Goal: Task Accomplishment & Management: Manage account settings

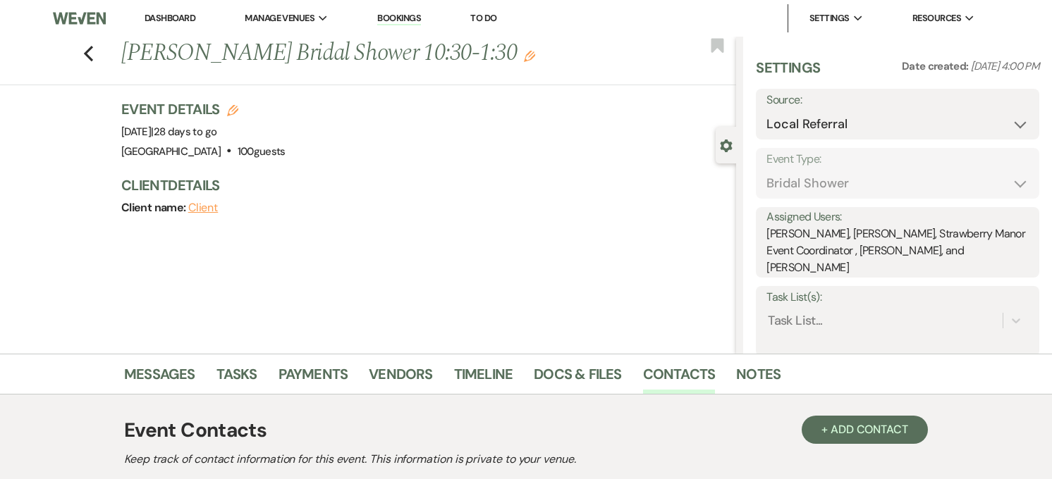
select select "20"
select select "5"
click at [165, 21] on link "Dashboard" at bounding box center [170, 18] width 51 height 12
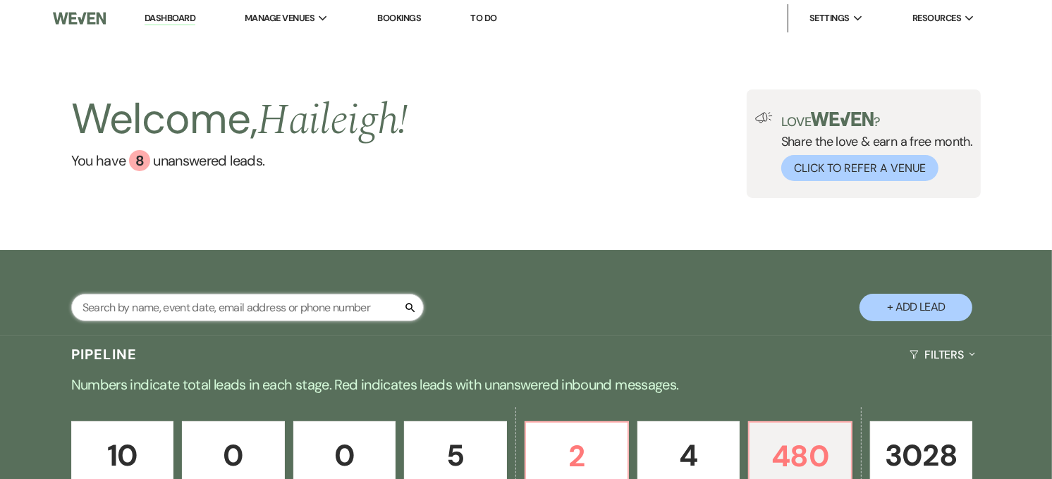
click at [151, 298] on input "text" at bounding box center [247, 307] width 352 height 27
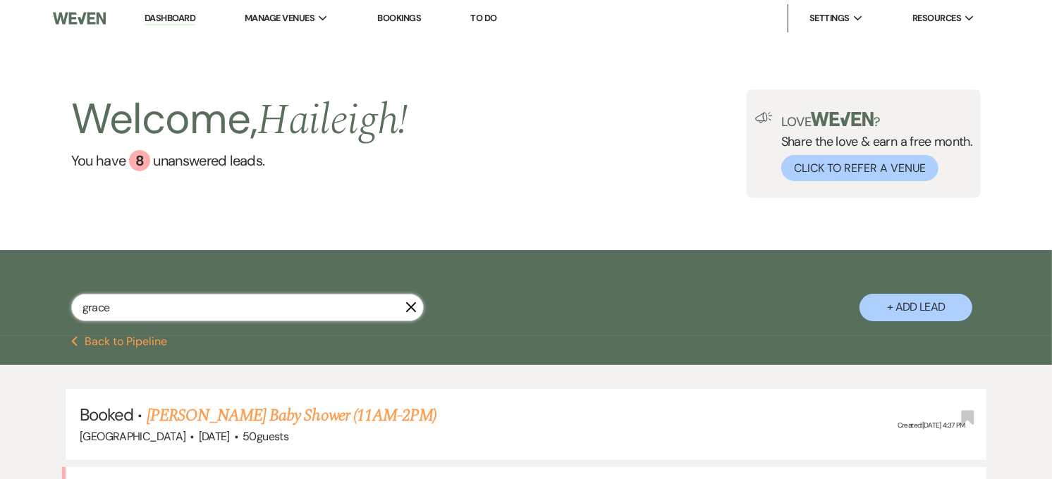
drag, startPoint x: 152, startPoint y: 302, endPoint x: 59, endPoint y: 305, distance: 93.1
click at [59, 305] on div "grace X + Add Lead" at bounding box center [525, 294] width 1015 height 75
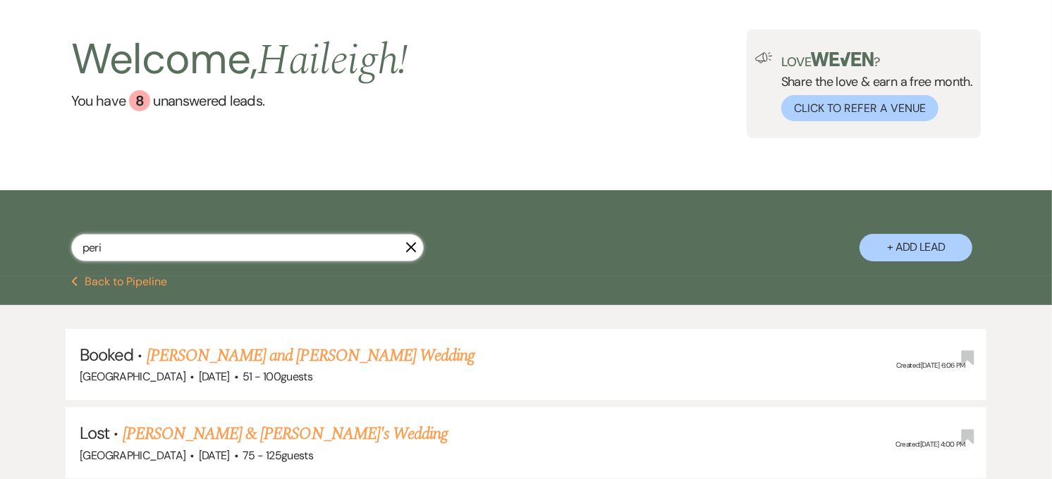
scroll to position [106, 0]
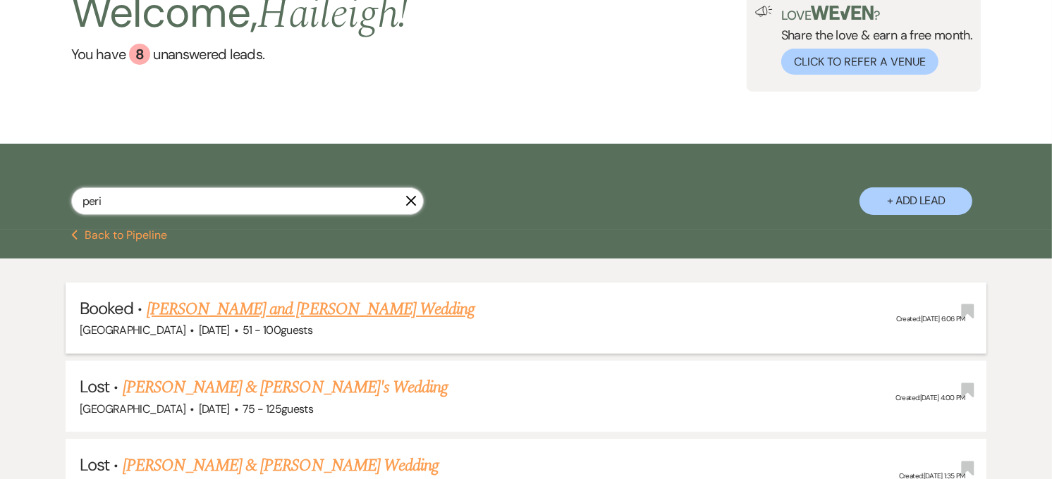
type input "peri"
click at [294, 318] on link "[PERSON_NAME] and [PERSON_NAME] Wedding" at bounding box center [311, 309] width 328 height 25
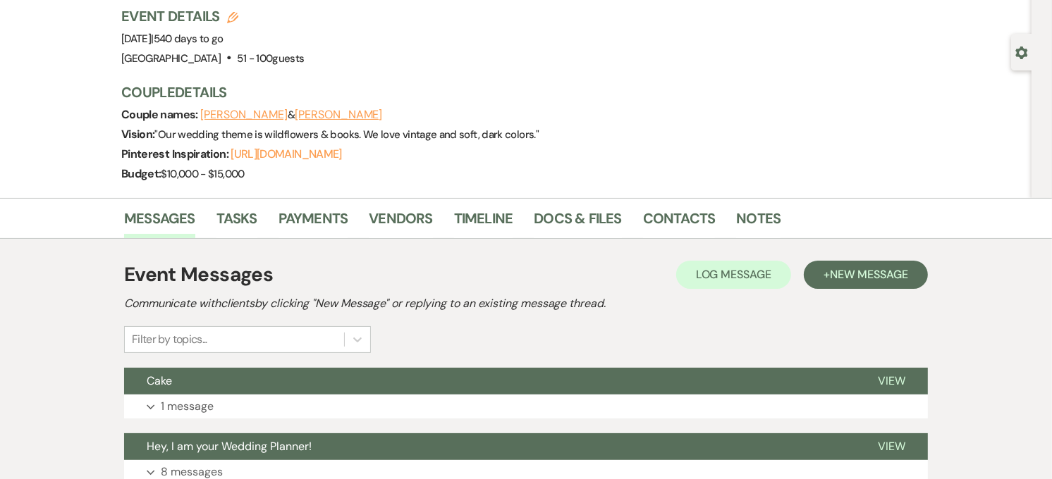
scroll to position [99, 0]
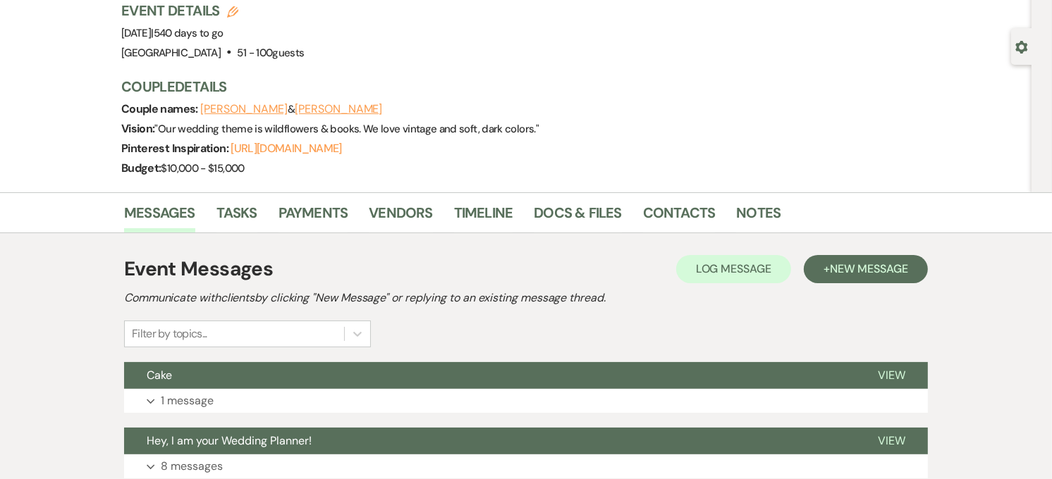
click at [284, 369] on button "Cake" at bounding box center [489, 375] width 731 height 27
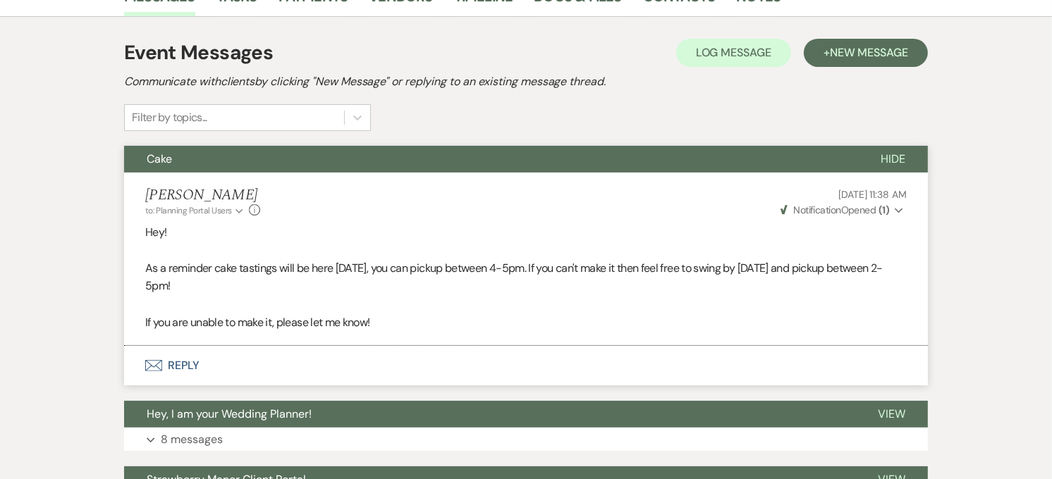
scroll to position [316, 0]
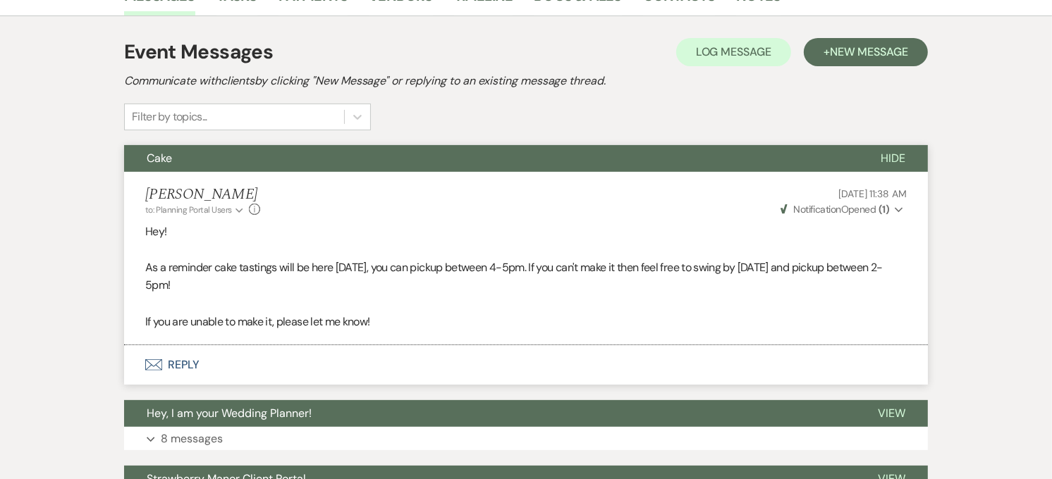
click at [812, 207] on span "Notification" at bounding box center [816, 209] width 47 height 13
click at [332, 257] on p at bounding box center [525, 249] width 761 height 18
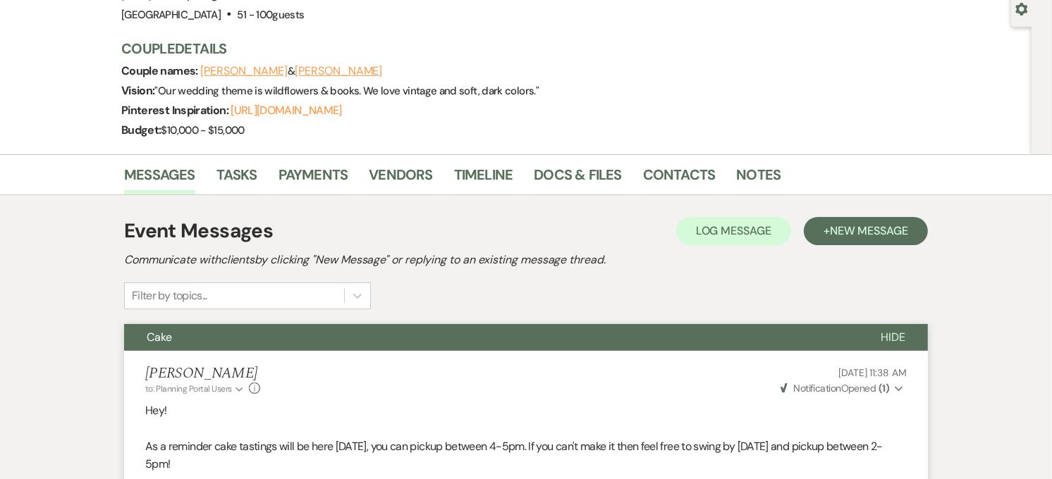
scroll to position [131, 0]
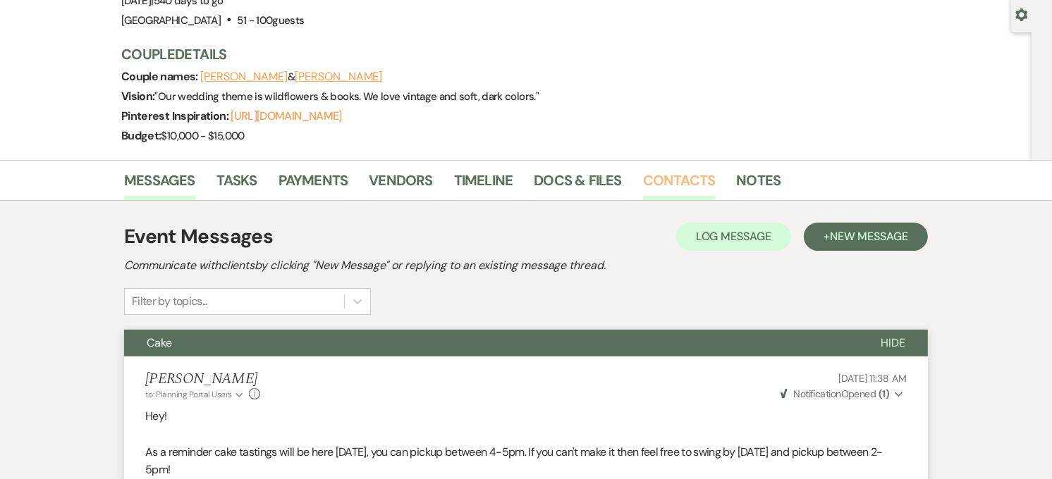
click at [698, 193] on link "Contacts" at bounding box center [679, 184] width 73 height 31
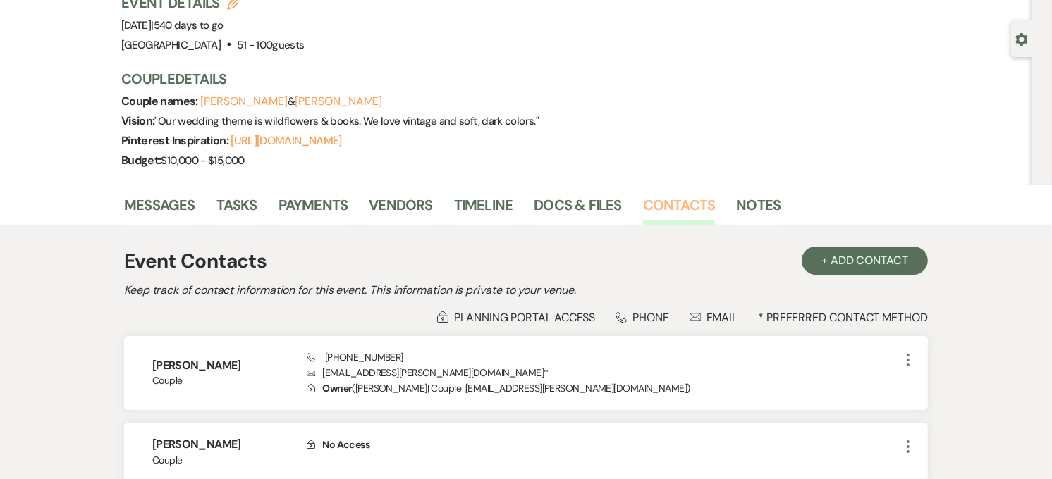
scroll to position [107, 0]
click at [148, 215] on link "Messages" at bounding box center [159, 208] width 71 height 31
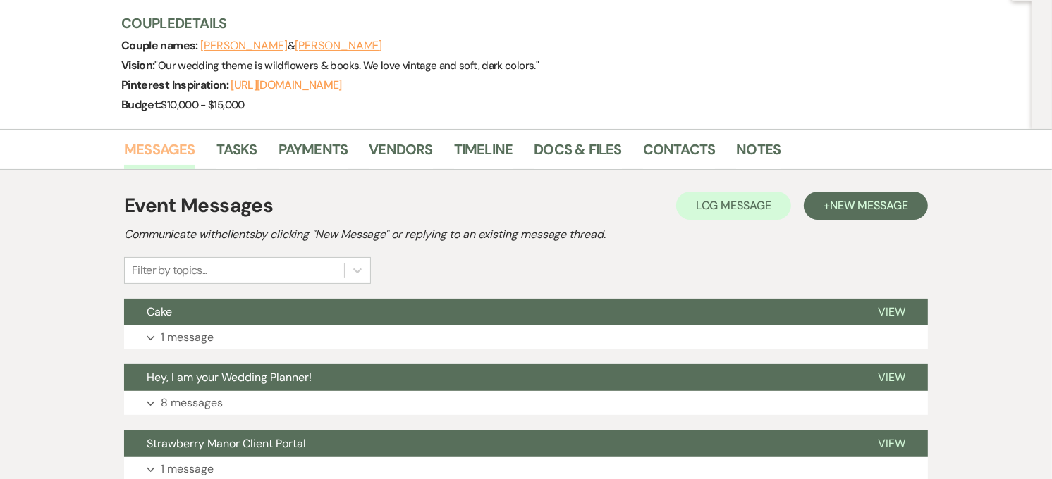
scroll to position [163, 0]
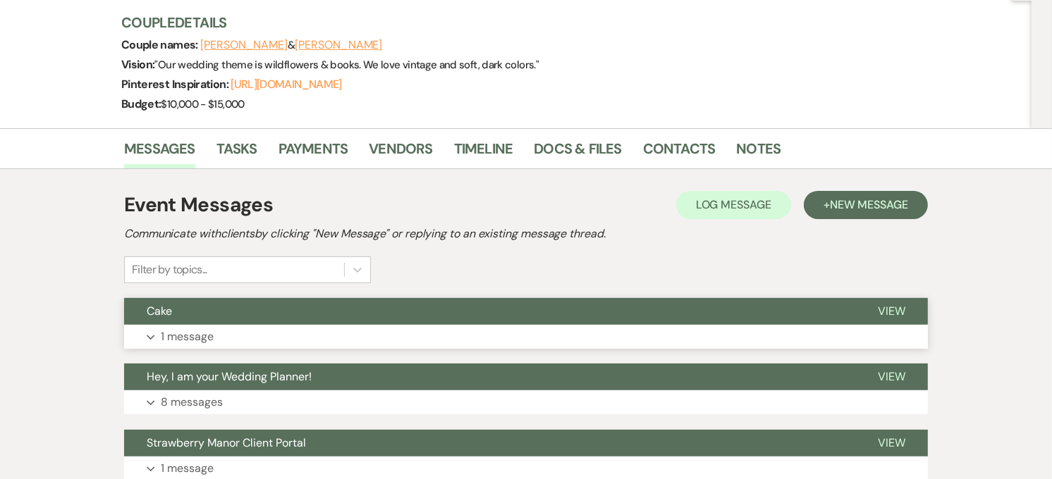
click at [193, 319] on button "Cake" at bounding box center [489, 311] width 731 height 27
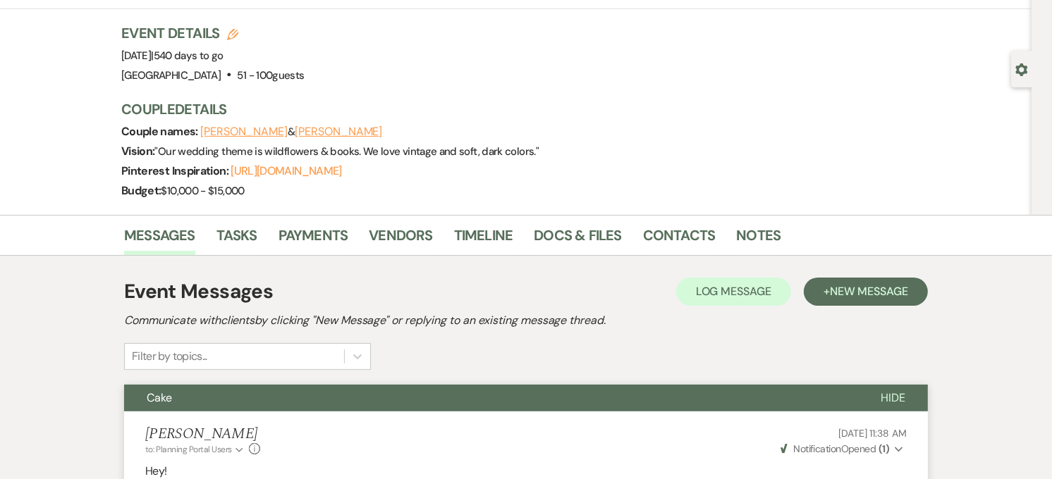
scroll to position [0, 0]
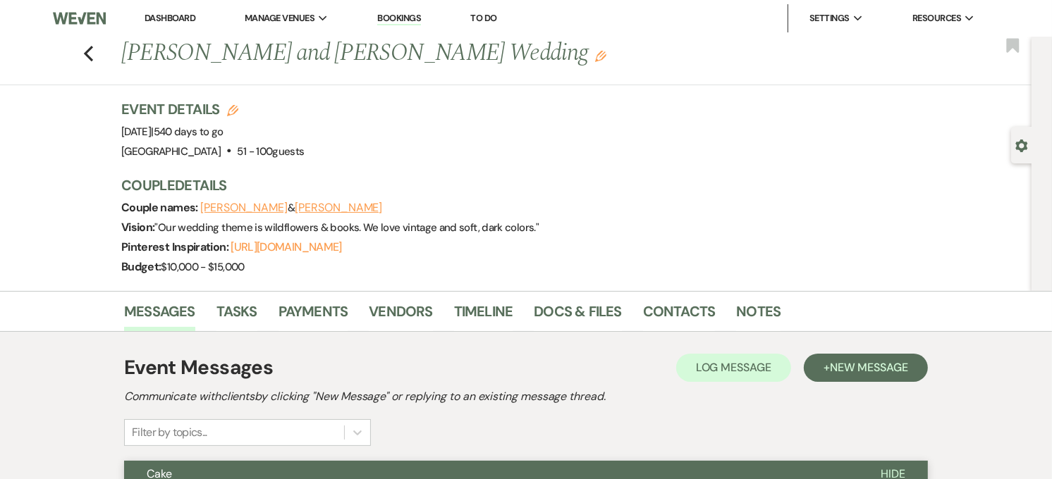
drag, startPoint x: 534, startPoint y: 228, endPoint x: 364, endPoint y: 223, distance: 169.2
click at [364, 223] on span "" Our wedding theme is wildflowers & books. We love vintage and soft, dark colo…" at bounding box center [347, 228] width 384 height 14
drag, startPoint x: 364, startPoint y: 223, endPoint x: 369, endPoint y: 231, distance: 9.8
click at [369, 231] on span "" Our wedding theme is wildflowers & books. We love vintage and soft, dark colo…" at bounding box center [347, 228] width 384 height 14
drag, startPoint x: 363, startPoint y: 226, endPoint x: 530, endPoint y: 234, distance: 167.3
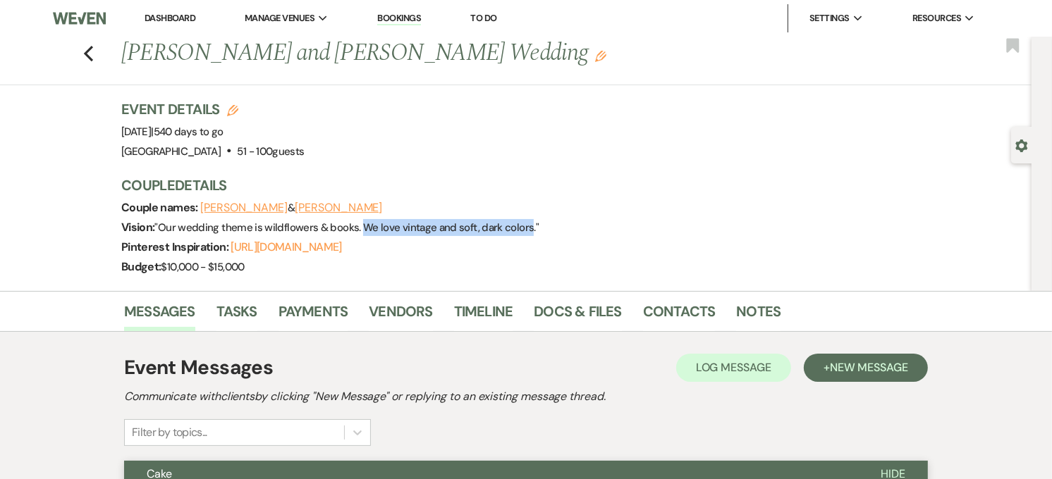
click at [530, 234] on div "Vision: " Our wedding theme is wildflowers & books. We love vintage and soft, d…" at bounding box center [515, 228] width 789 height 20
click at [531, 233] on span "" Our wedding theme is wildflowers & books. We love vintage and soft, dark colo…" at bounding box center [347, 228] width 384 height 14
drag, startPoint x: 531, startPoint y: 233, endPoint x: 367, endPoint y: 226, distance: 164.4
click at [367, 226] on span "" Our wedding theme is wildflowers & books. We love vintage and soft, dark colo…" at bounding box center [347, 228] width 384 height 14
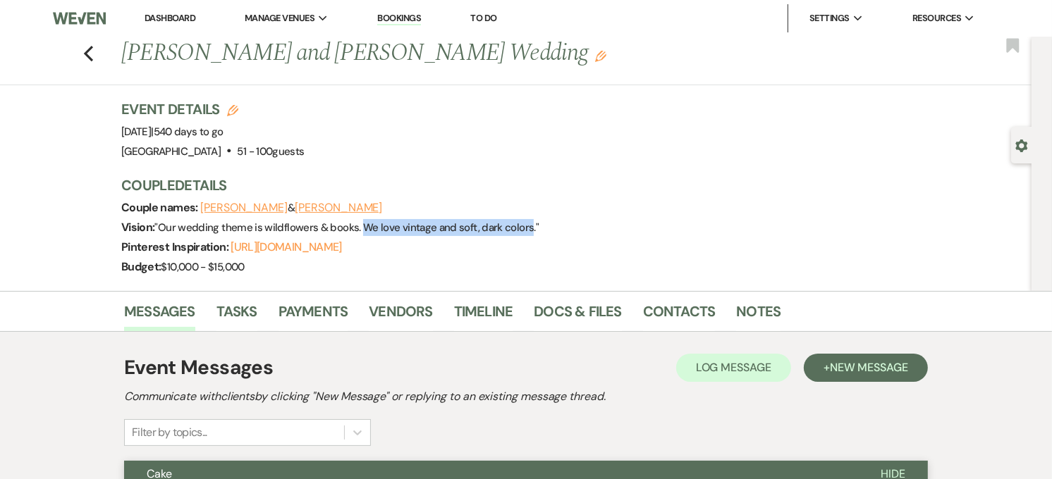
drag, startPoint x: 367, startPoint y: 226, endPoint x: 530, endPoint y: 234, distance: 163.0
click at [530, 234] on div "Vision: " Our wedding theme is wildflowers & books. We love vintage and soft, d…" at bounding box center [515, 228] width 789 height 20
click at [167, 16] on link "Dashboard" at bounding box center [170, 18] width 51 height 12
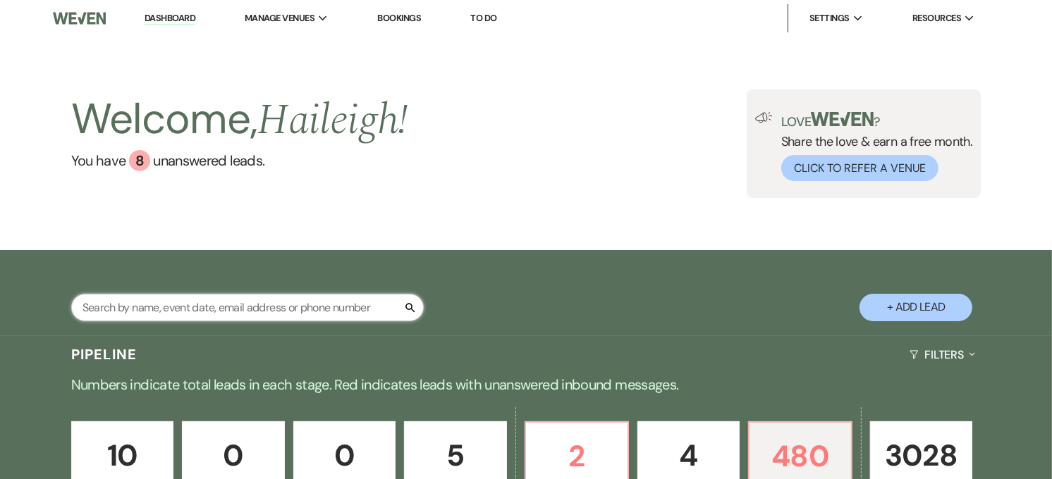
click at [197, 305] on input "text" at bounding box center [247, 307] width 352 height 27
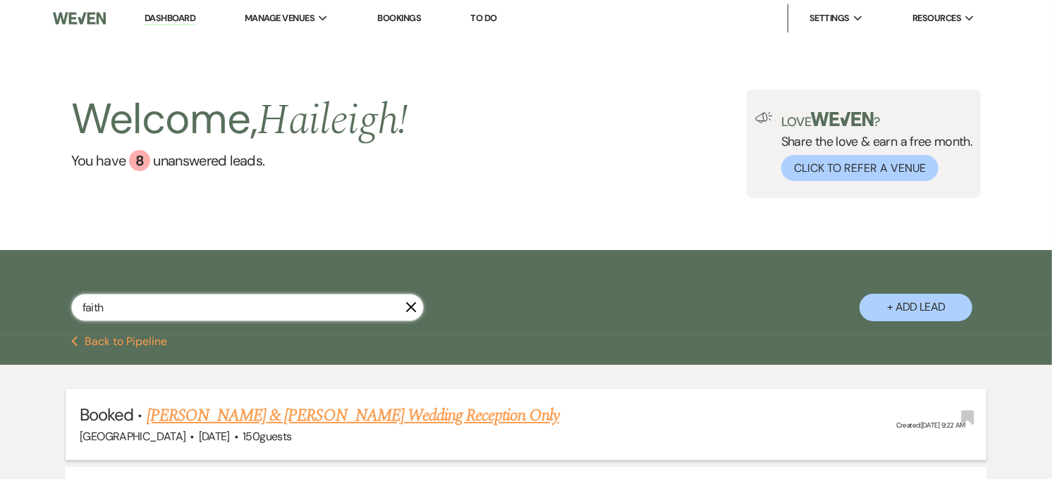
type input "faith"
click at [332, 407] on link "[PERSON_NAME] & [PERSON_NAME] Wedding Reception Only" at bounding box center [353, 415] width 412 height 25
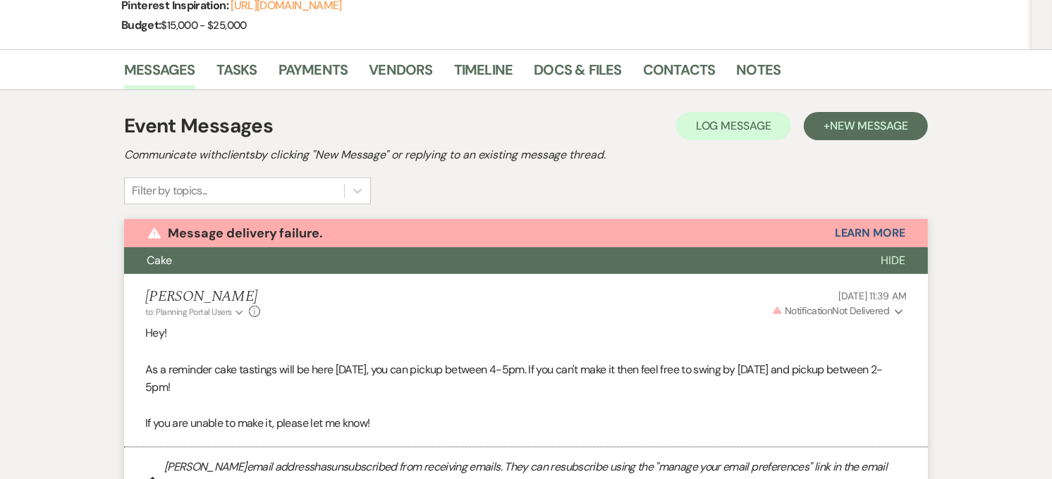
scroll to position [219, 0]
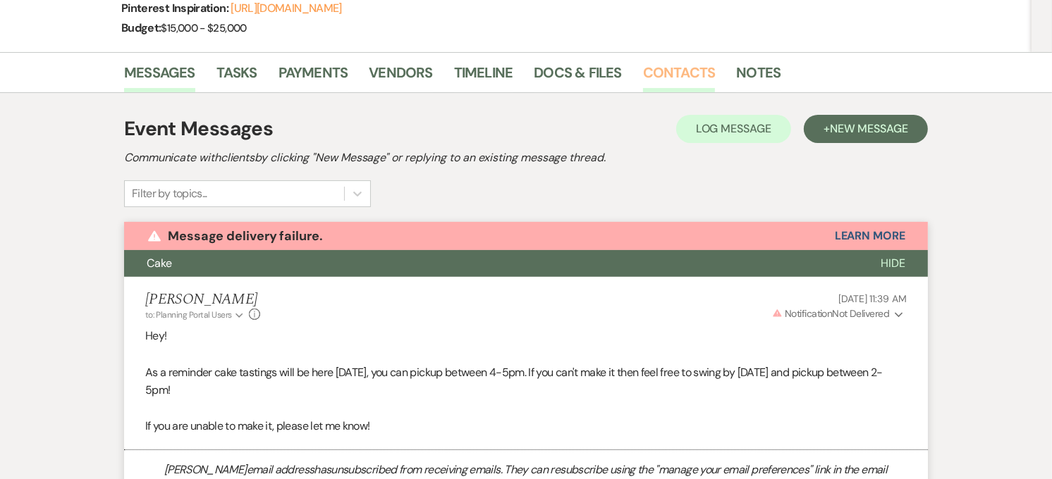
click at [649, 61] on link "Contacts" at bounding box center [679, 76] width 73 height 31
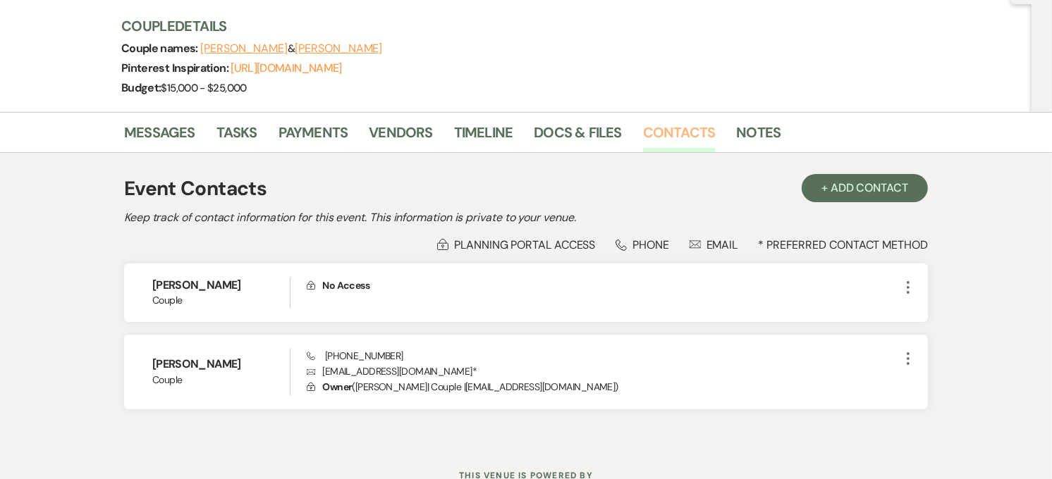
scroll to position [163, 0]
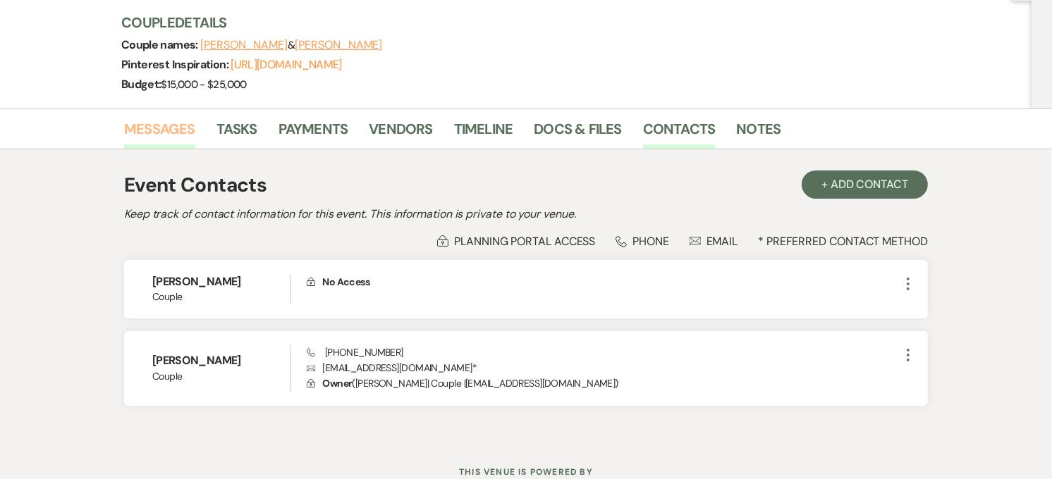
click at [160, 140] on link "Messages" at bounding box center [159, 133] width 71 height 31
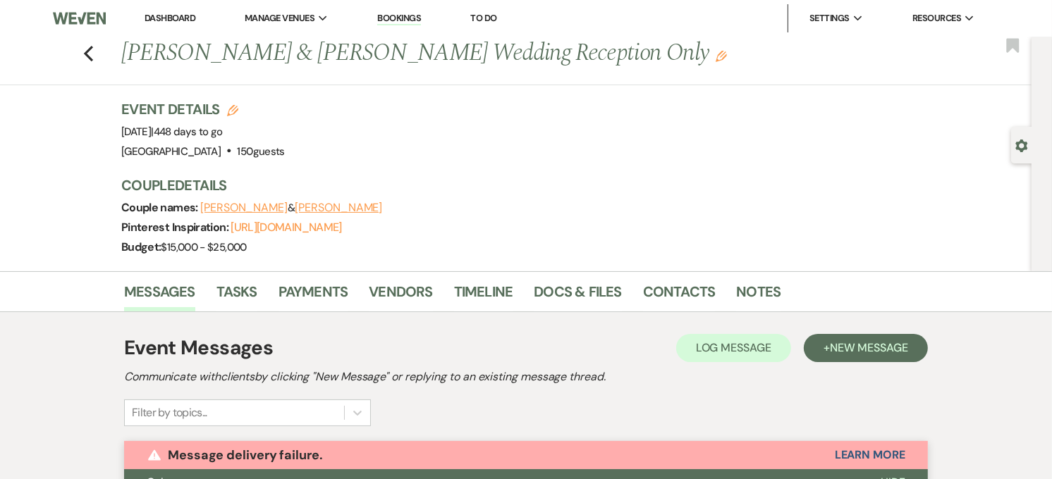
click at [171, 18] on link "Dashboard" at bounding box center [170, 18] width 51 height 12
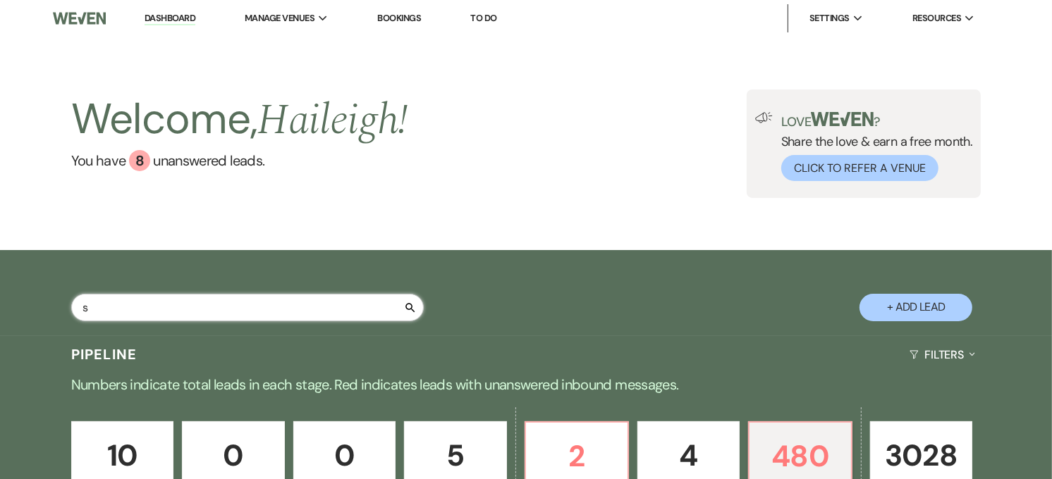
click at [171, 317] on input "s" at bounding box center [247, 307] width 352 height 27
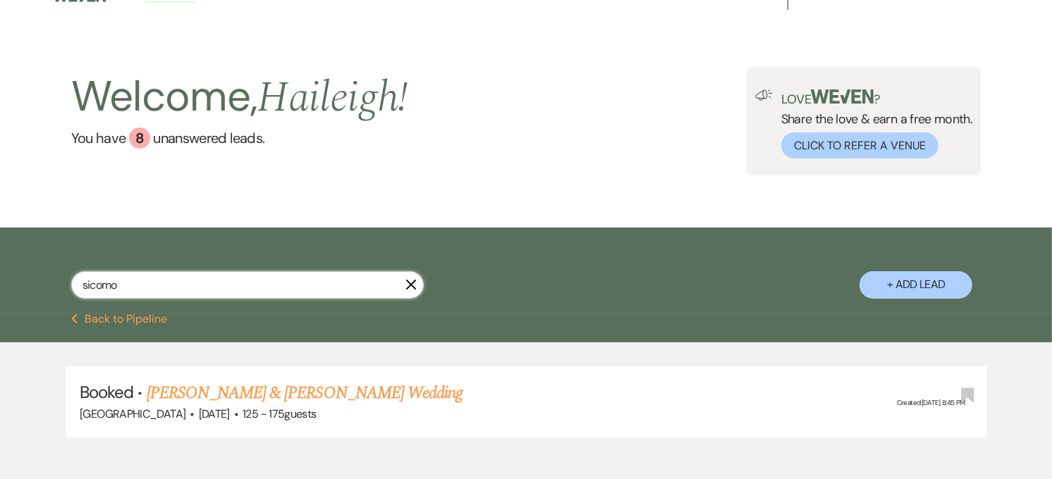
scroll to position [25, 0]
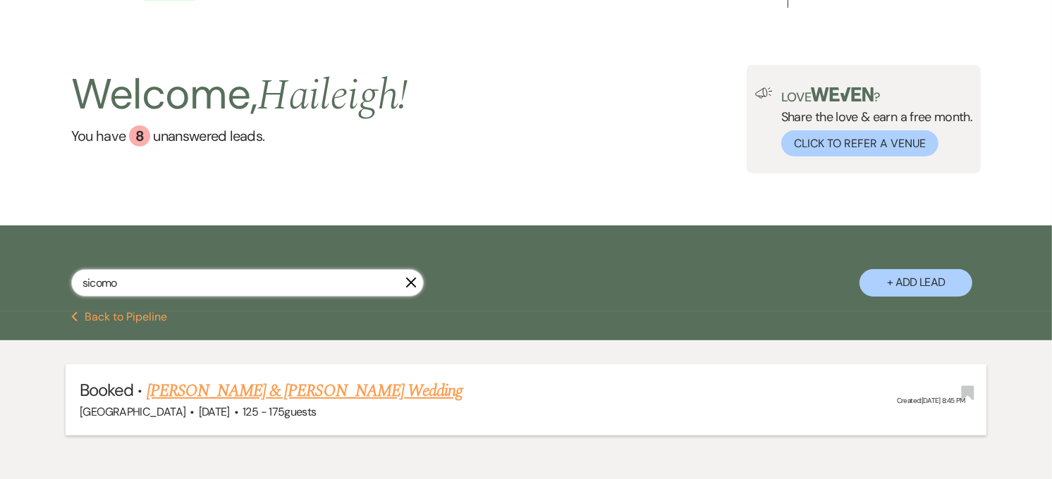
type input "sicomo"
click at [196, 386] on link "[PERSON_NAME] & [PERSON_NAME] Wedding" at bounding box center [305, 391] width 316 height 25
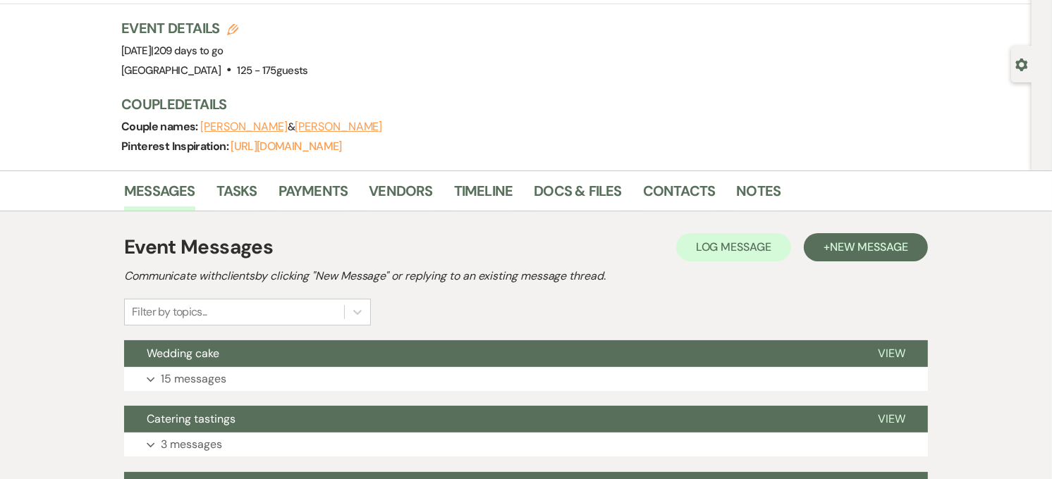
scroll to position [129, 0]
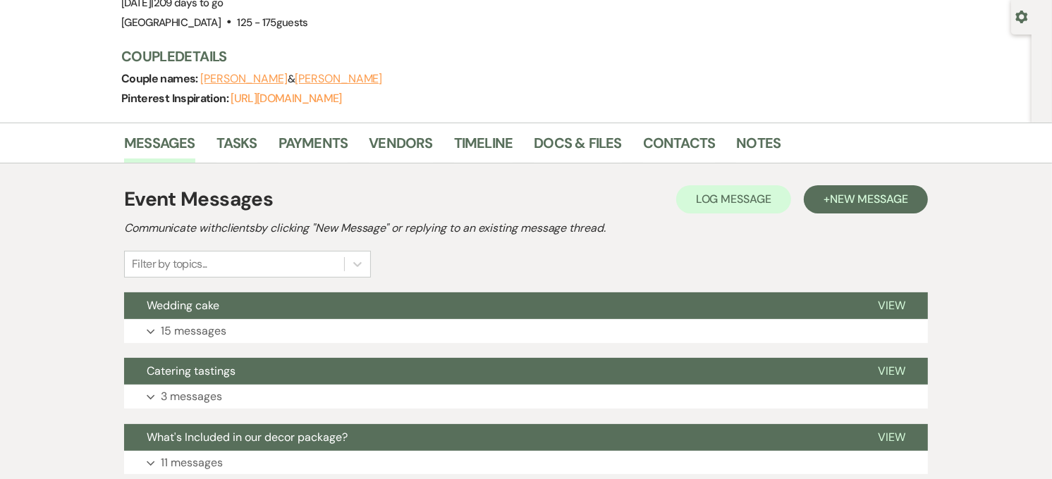
click at [436, 307] on button "Wedding cake" at bounding box center [489, 306] width 731 height 27
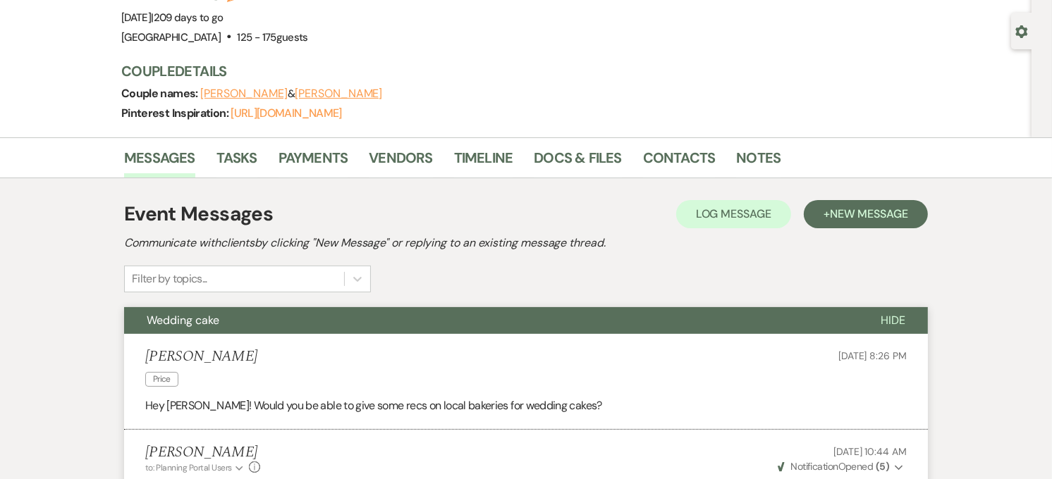
scroll to position [0, 0]
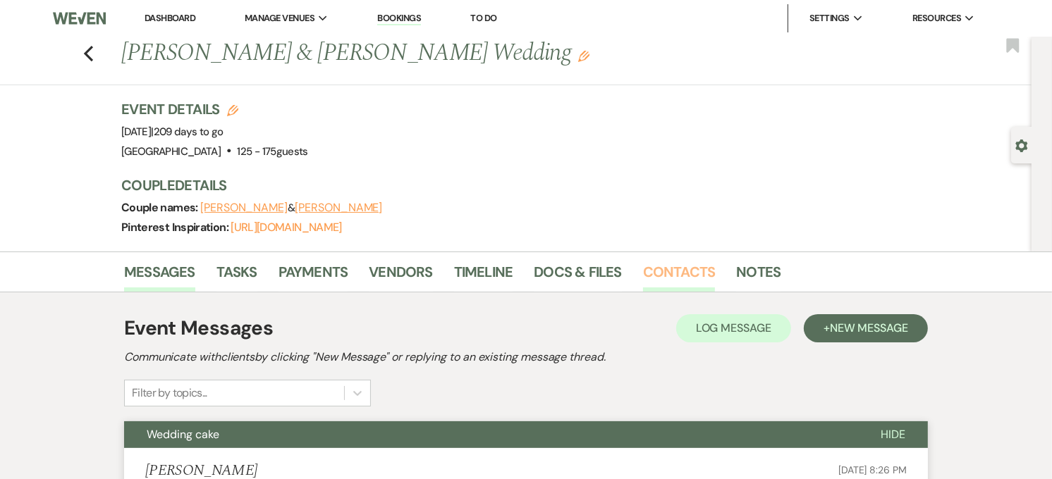
click at [677, 266] on link "Contacts" at bounding box center [679, 276] width 73 height 31
